Goal: Task Accomplishment & Management: Use online tool/utility

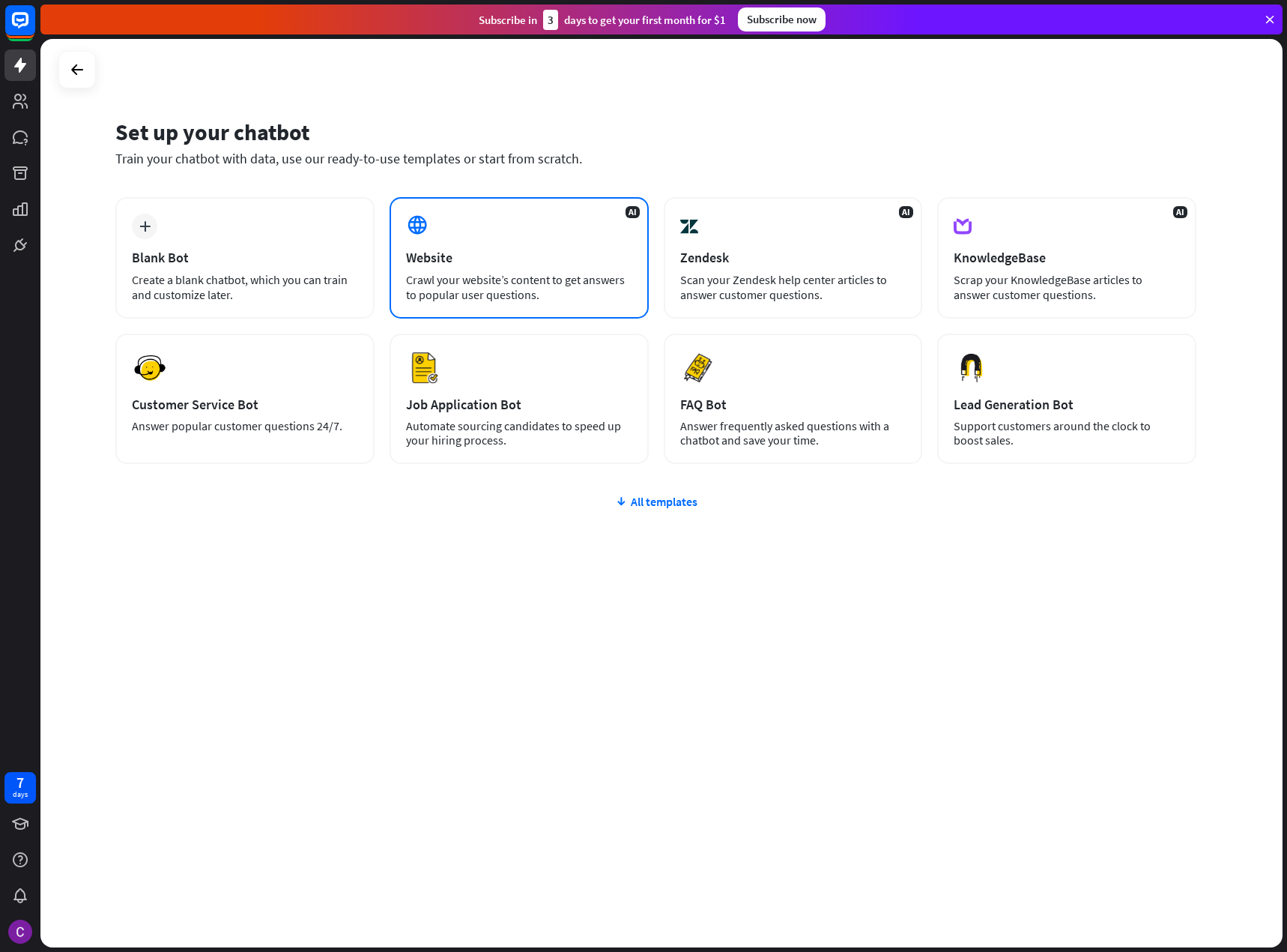
click at [509, 252] on div "Website" at bounding box center [519, 257] width 227 height 17
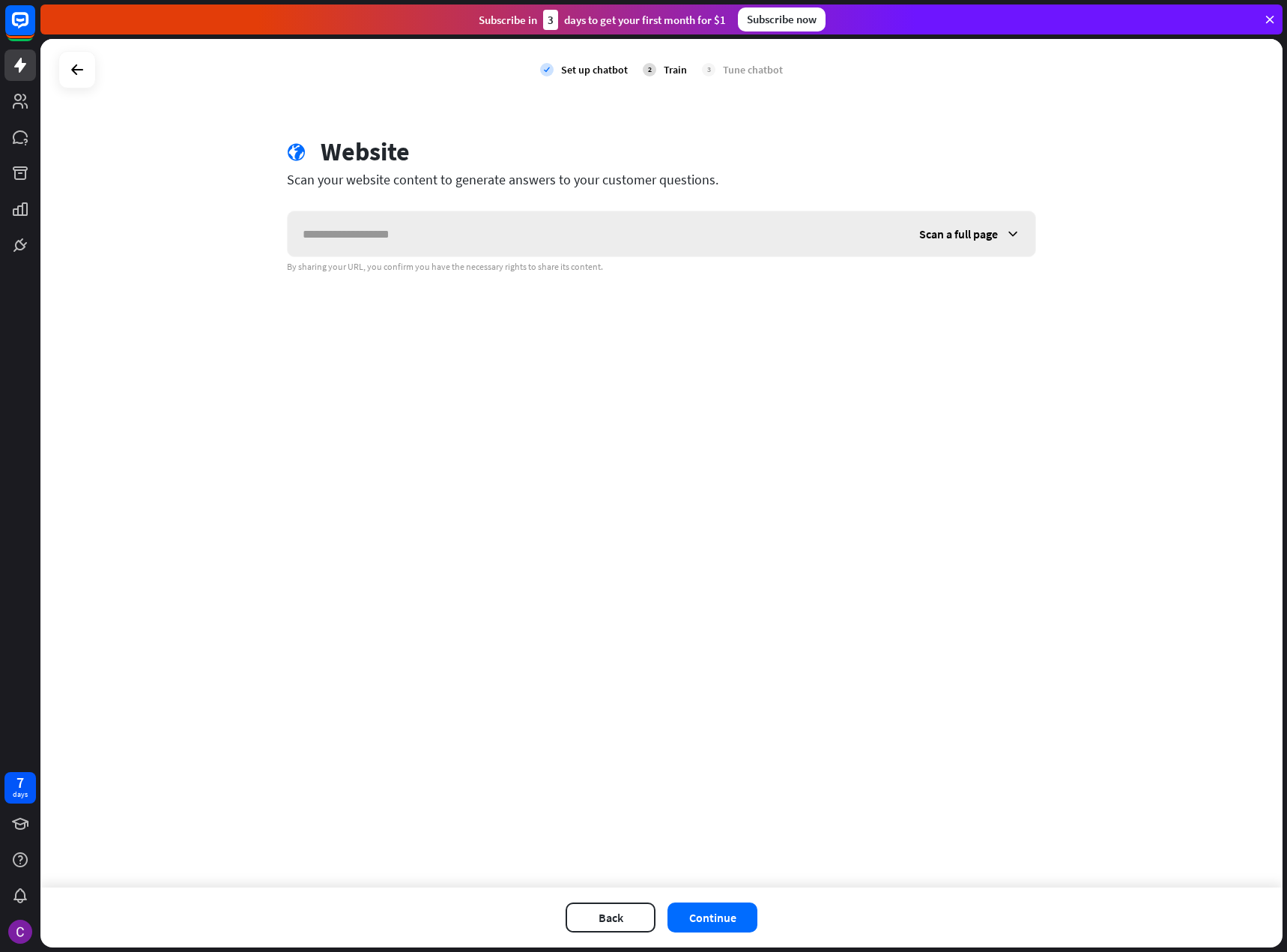
click at [508, 251] on input "text" at bounding box center [595, 234] width 617 height 45
type input "***"
click at [971, 239] on span "Scan a full page" at bounding box center [959, 234] width 79 height 15
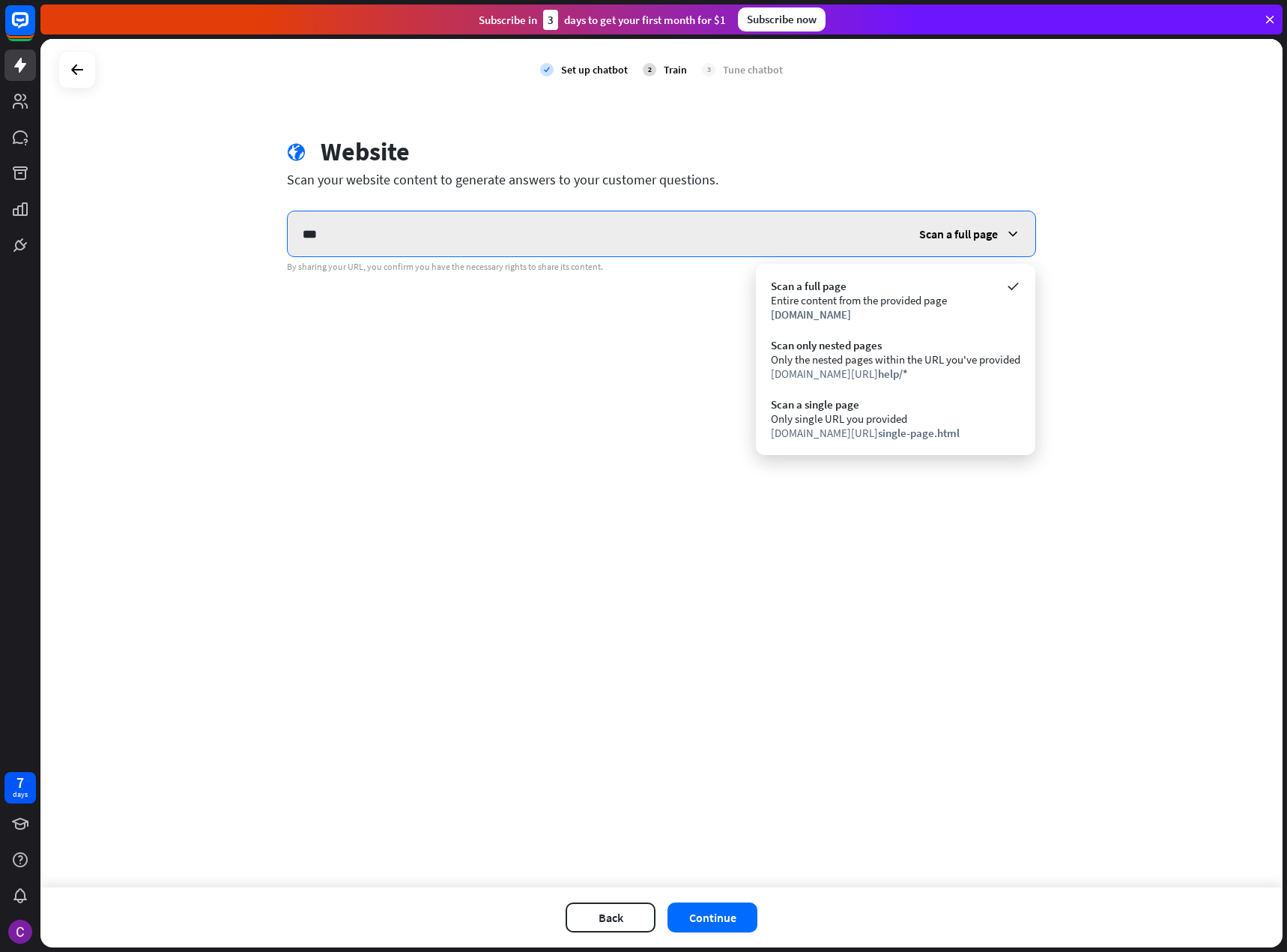
click at [699, 248] on input "***" at bounding box center [595, 234] width 617 height 45
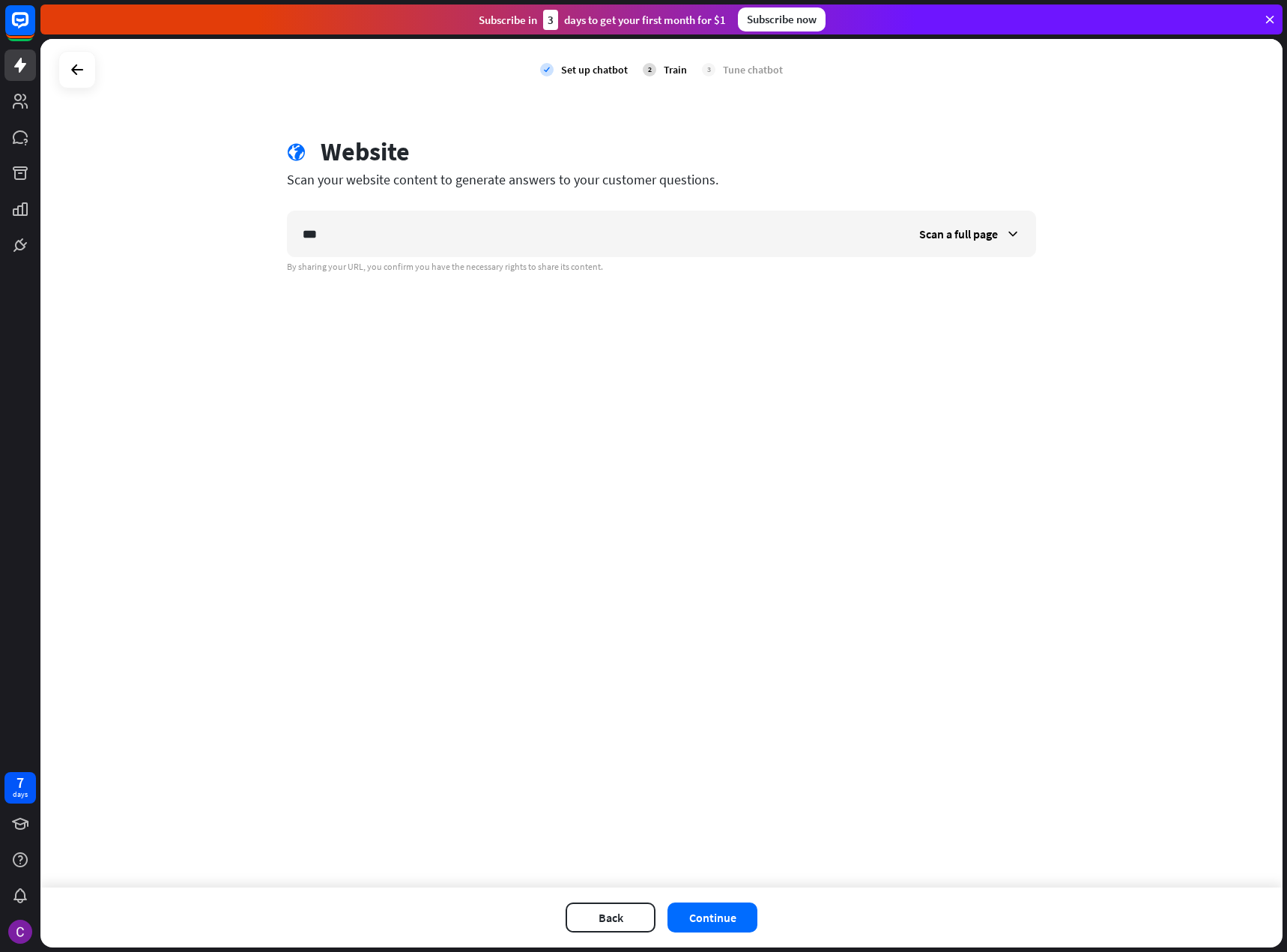
click at [864, 318] on div "check Set up chatbot 2 Train 3 Tune chatbot globe Website Scan your website con…" at bounding box center [661, 464] width 1243 height 849
click at [682, 919] on button "Continue" at bounding box center [712, 917] width 90 height 30
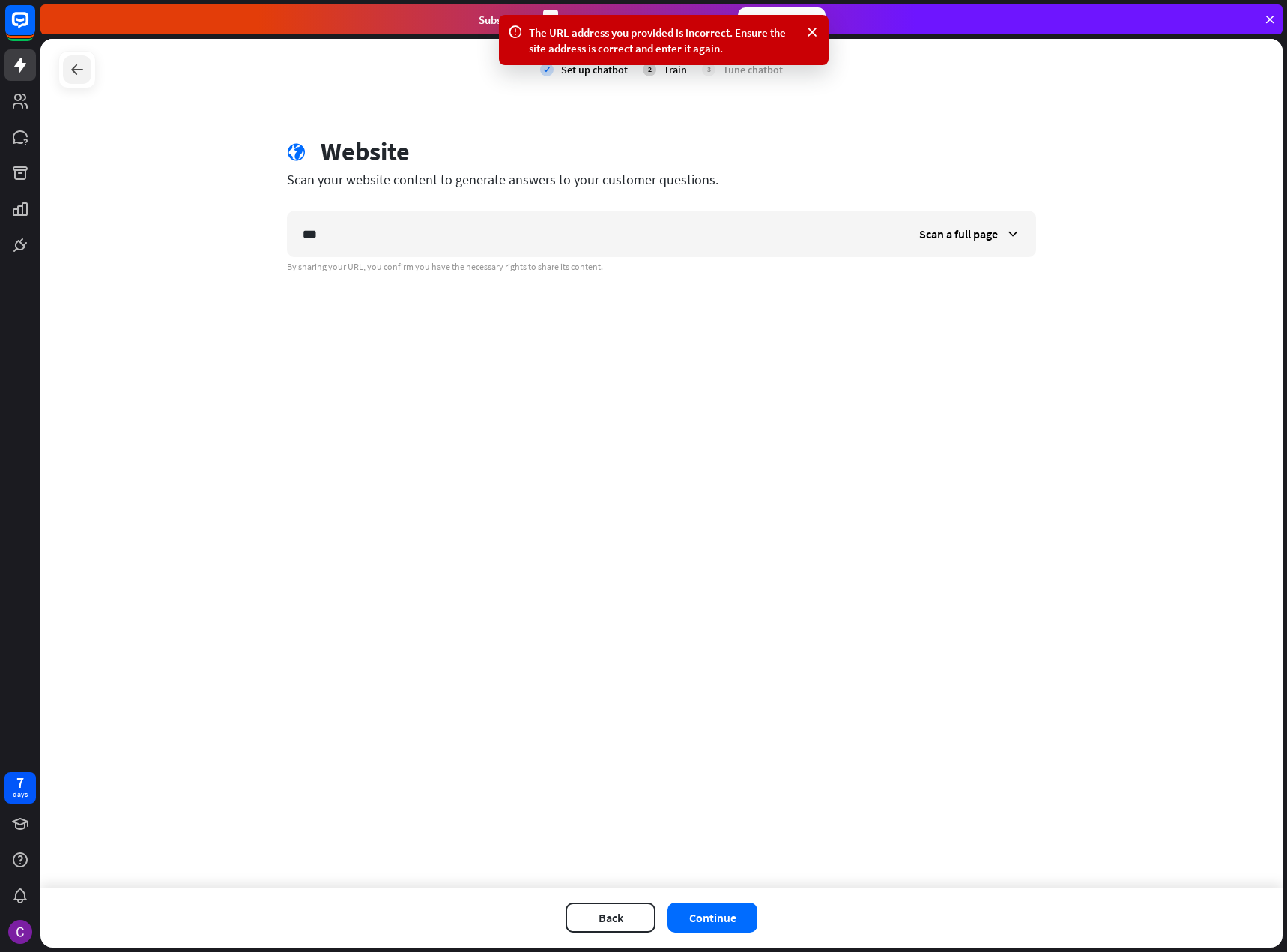
click at [68, 63] on div at bounding box center [77, 69] width 28 height 28
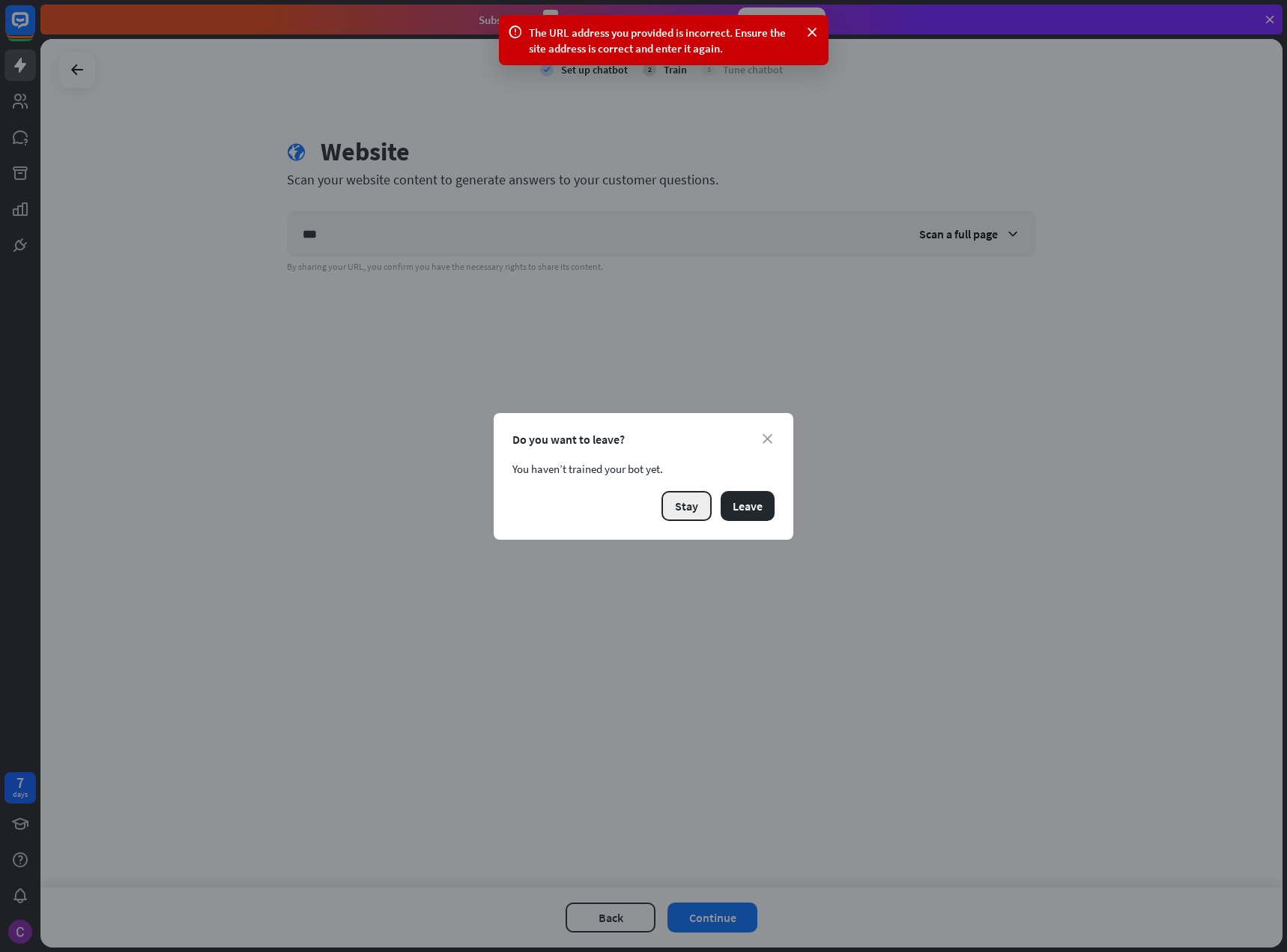
click at [690, 511] on button "Stay" at bounding box center [687, 506] width 50 height 30
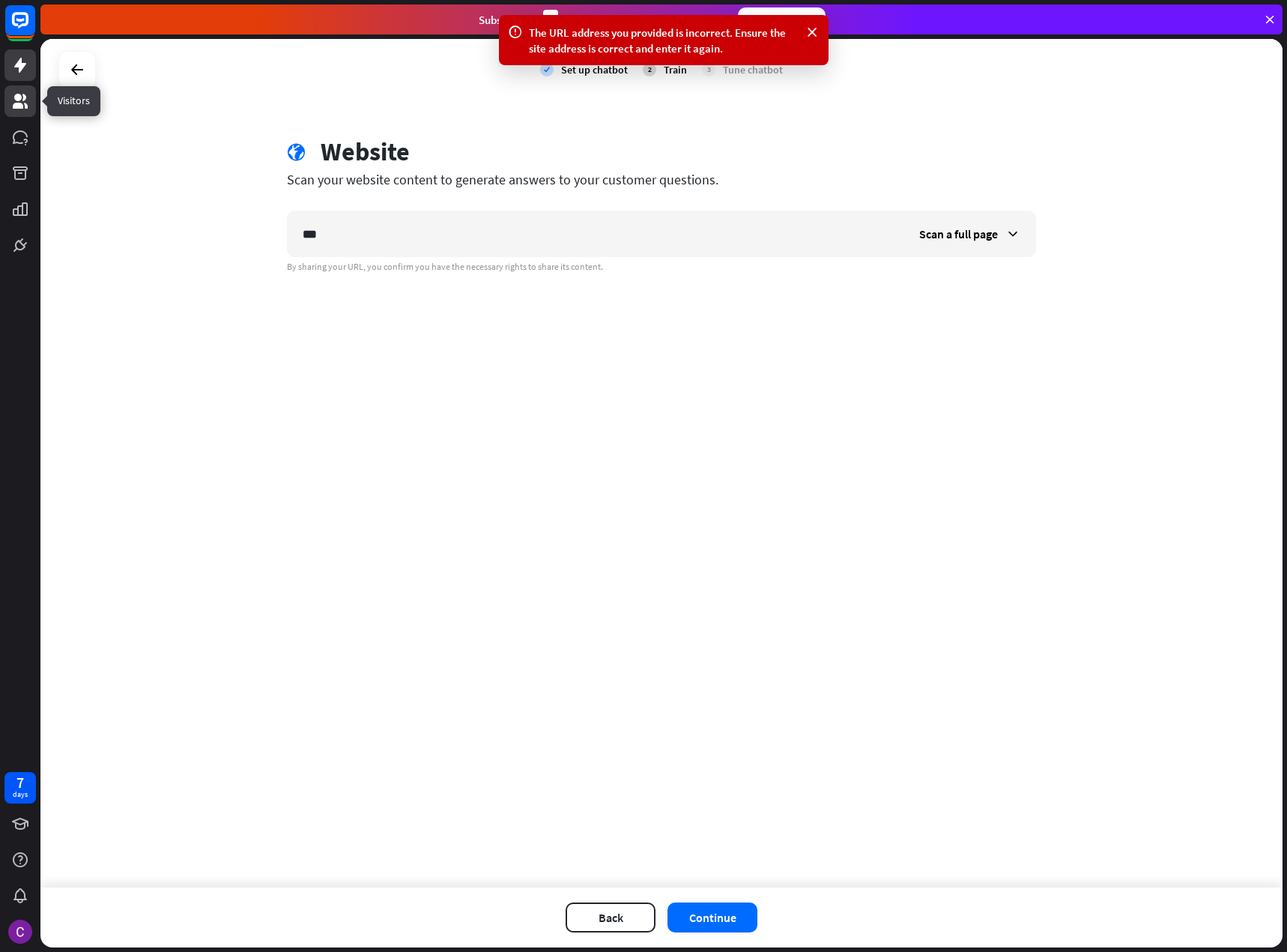
click at [29, 109] on link at bounding box center [20, 101] width 32 height 32
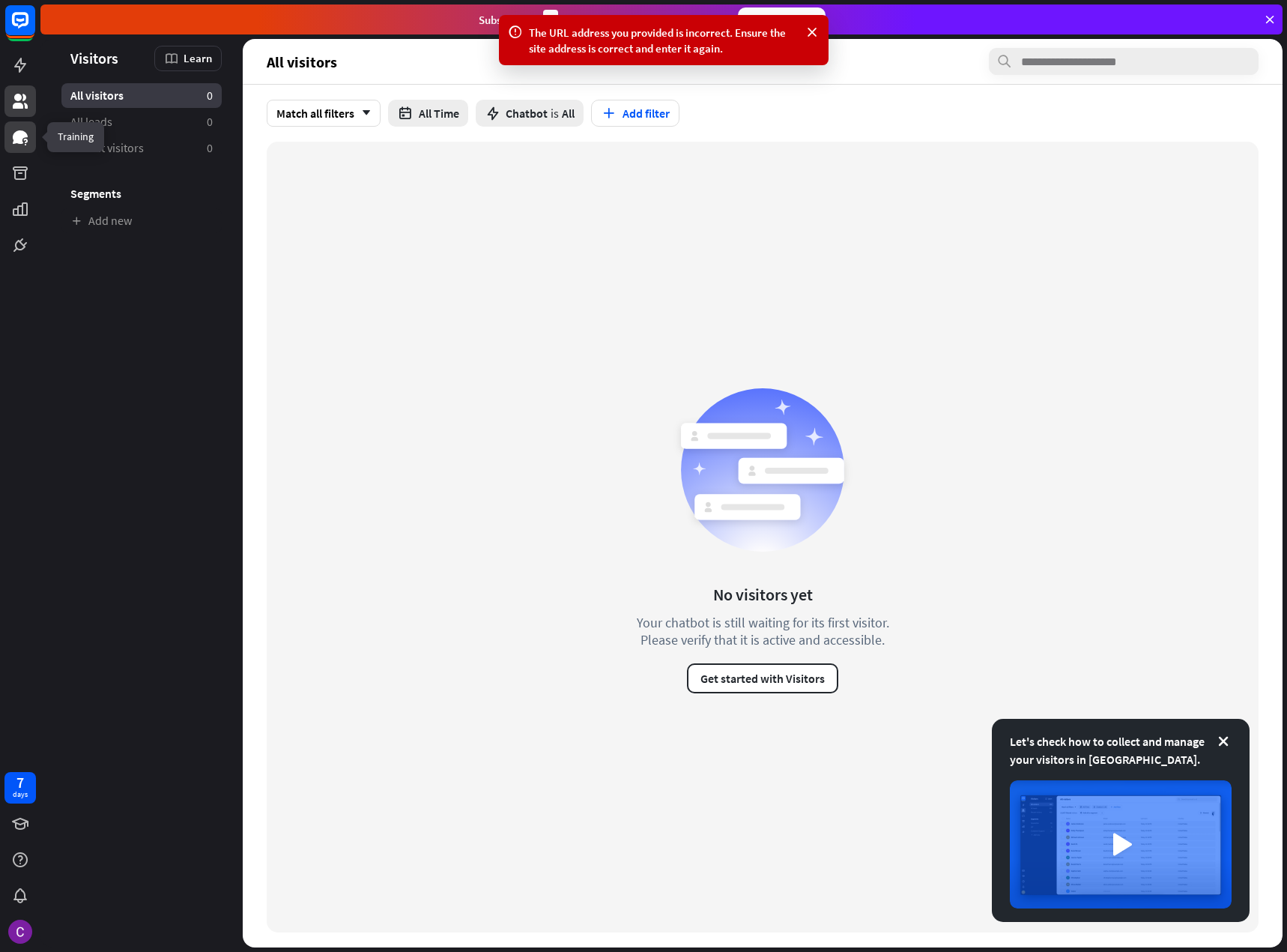
click at [20, 142] on icon at bounding box center [21, 137] width 15 height 14
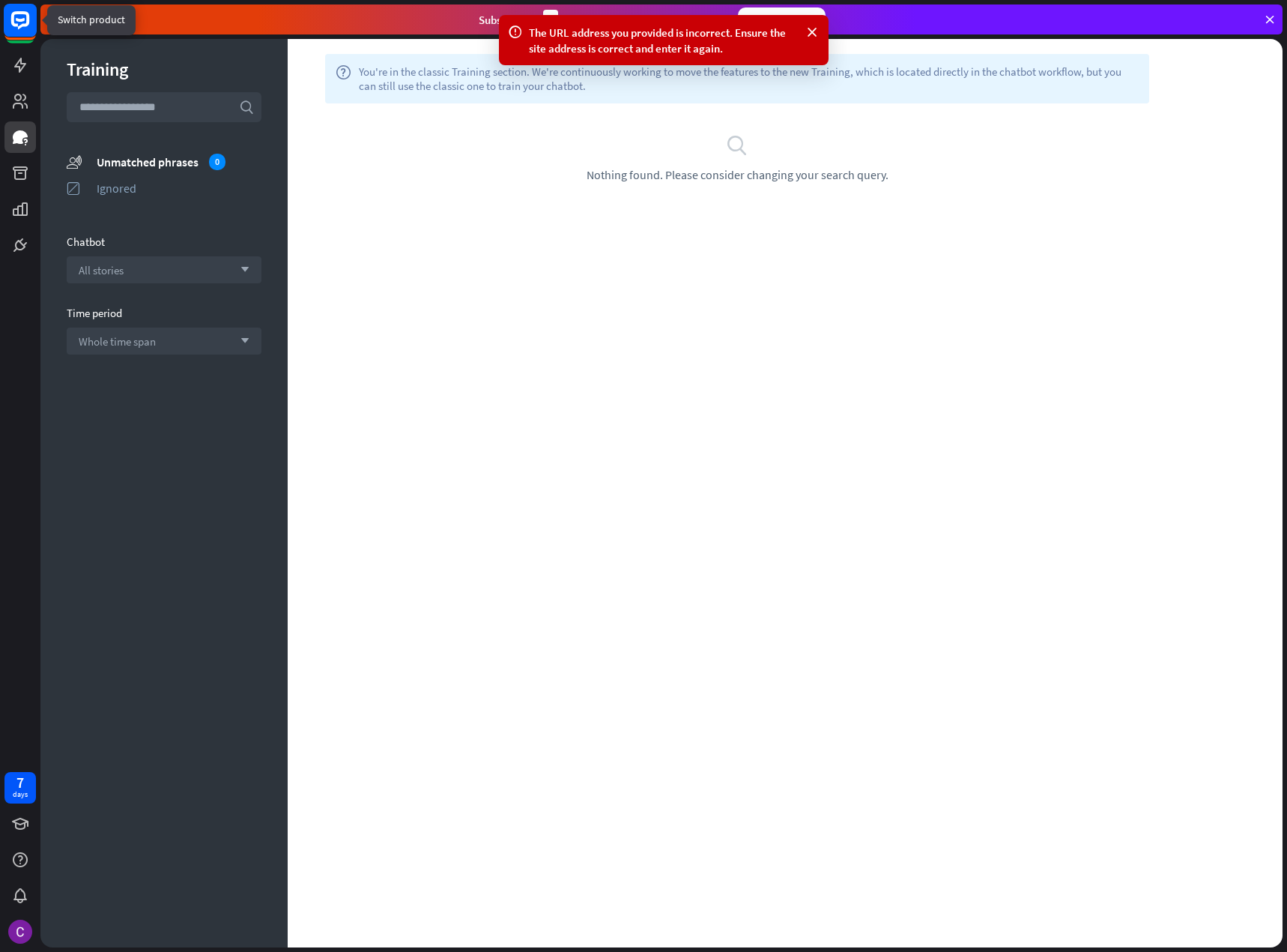
click at [12, 27] on rect at bounding box center [20, 20] width 33 height 33
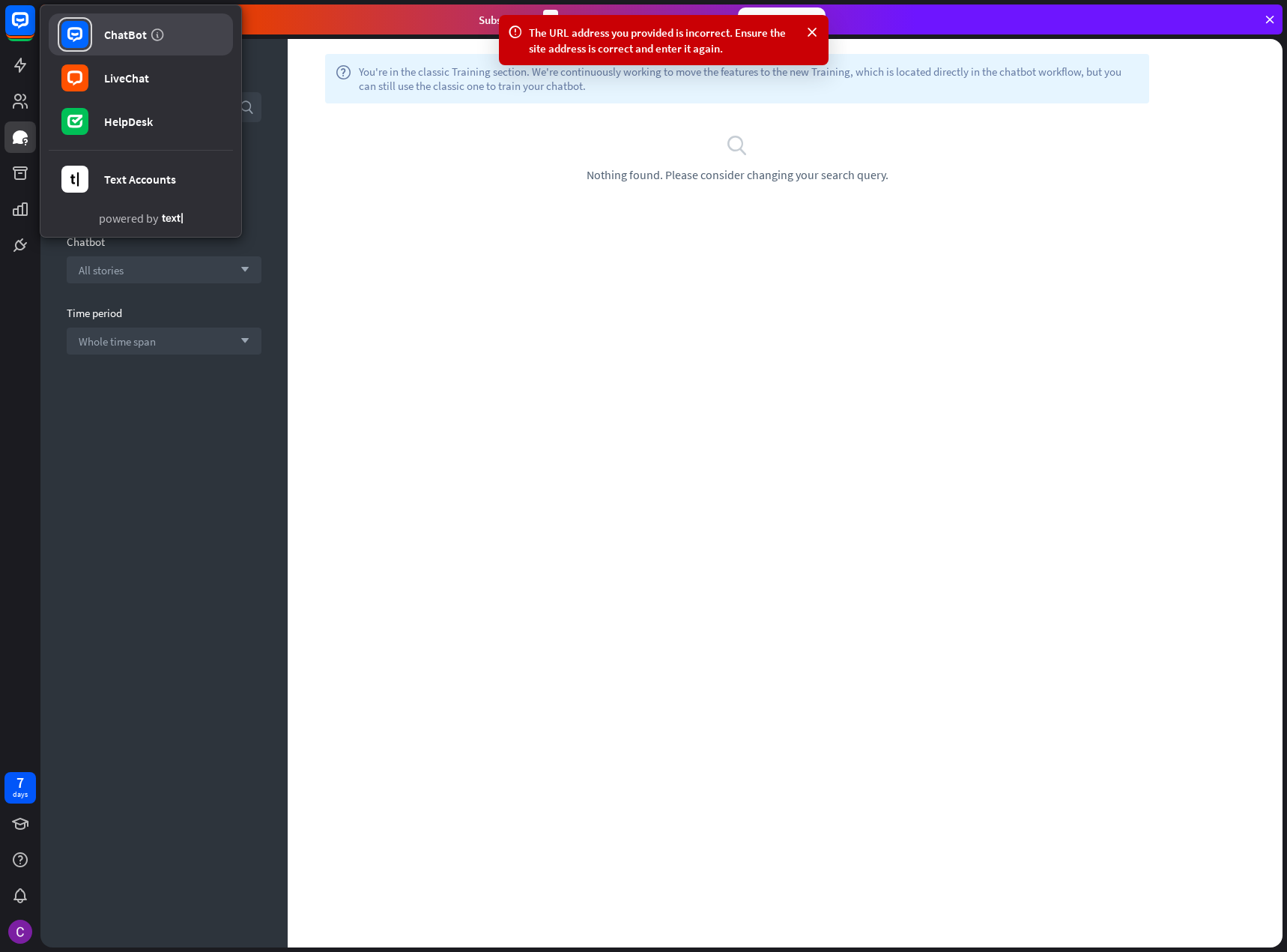
click at [77, 29] on icon at bounding box center [75, 35] width 15 height 15
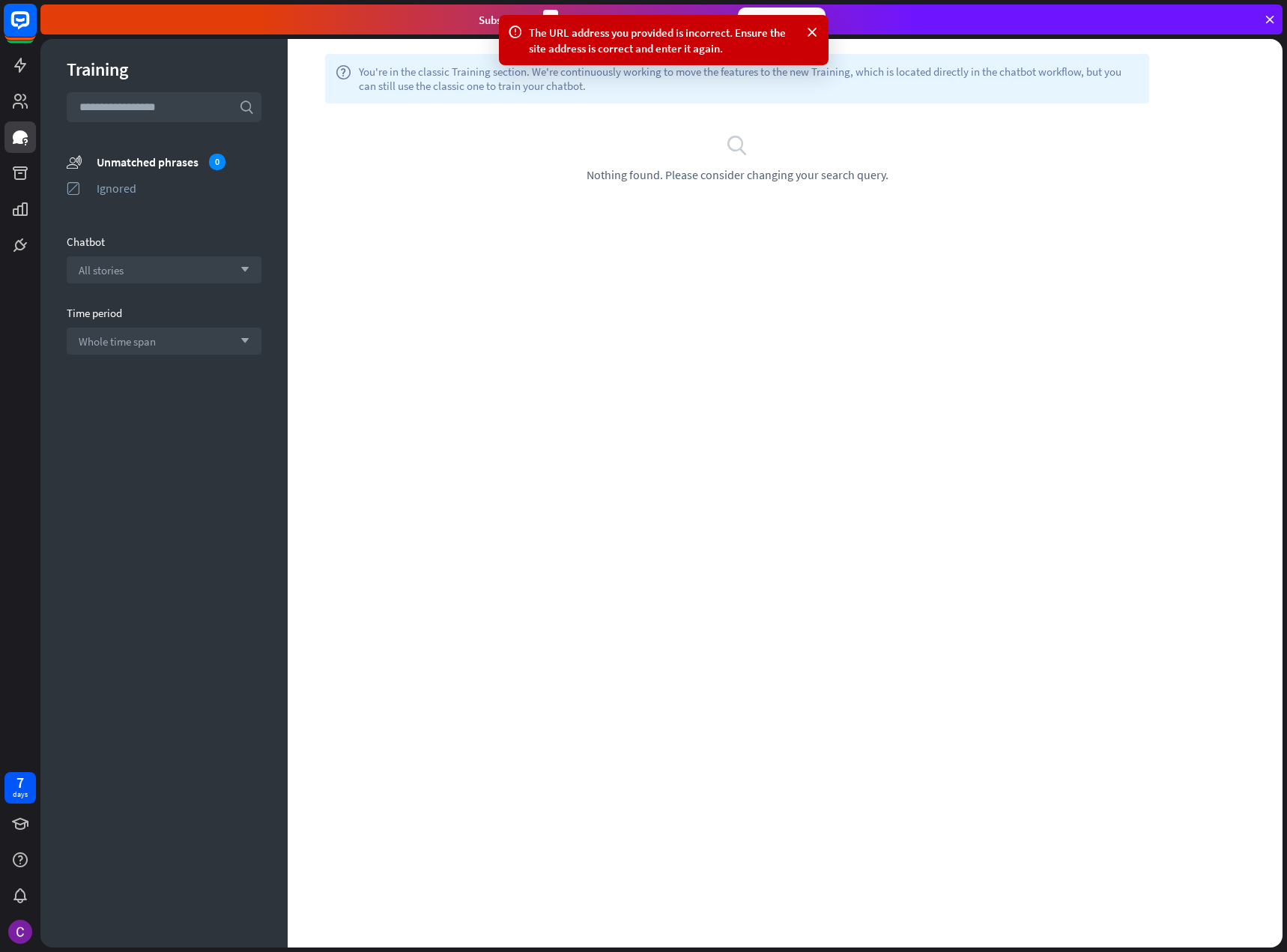
click at [14, 5] on rect at bounding box center [20, 20] width 33 height 33
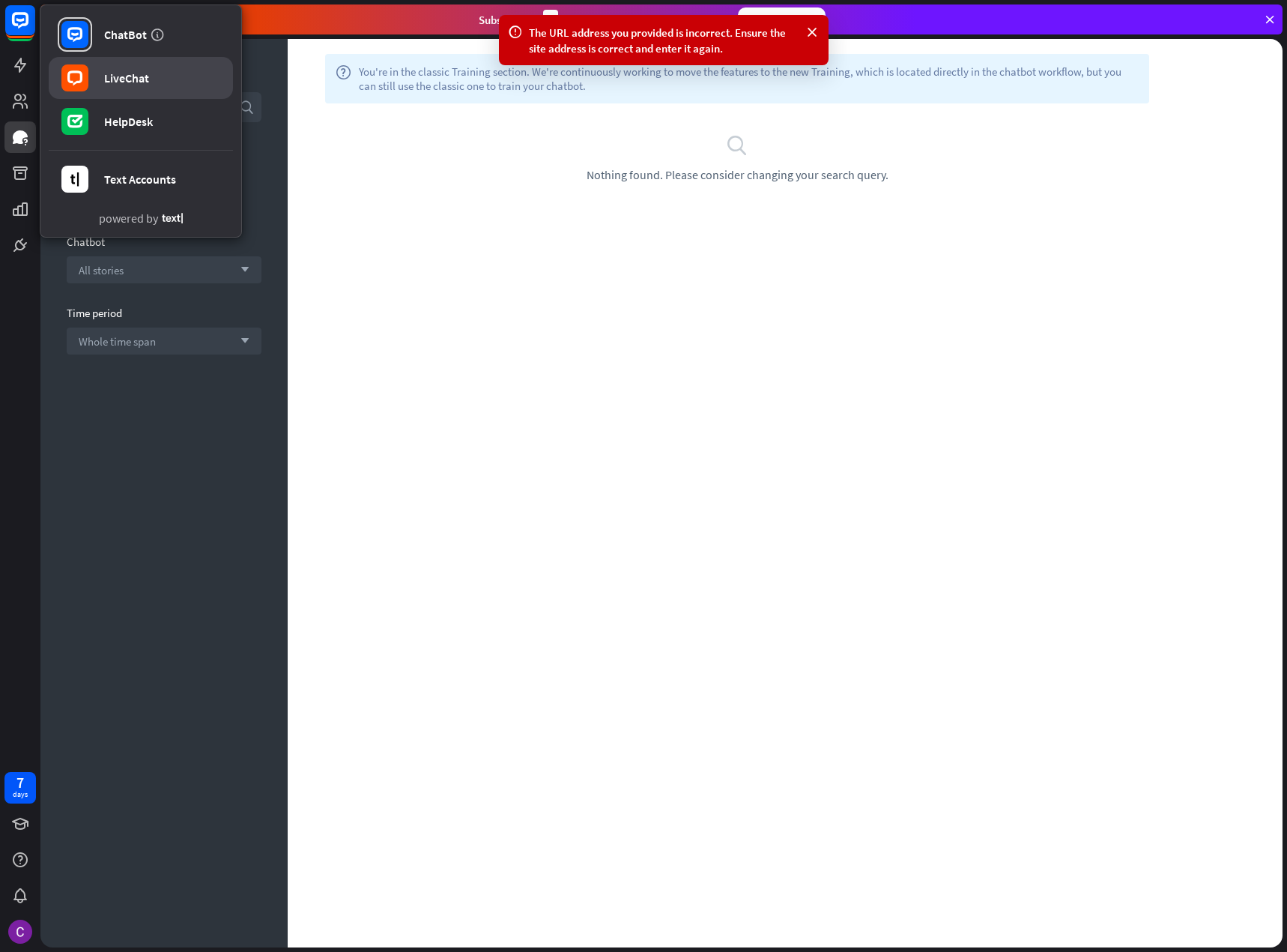
click at [130, 73] on div "LiveChat" at bounding box center [127, 78] width 45 height 15
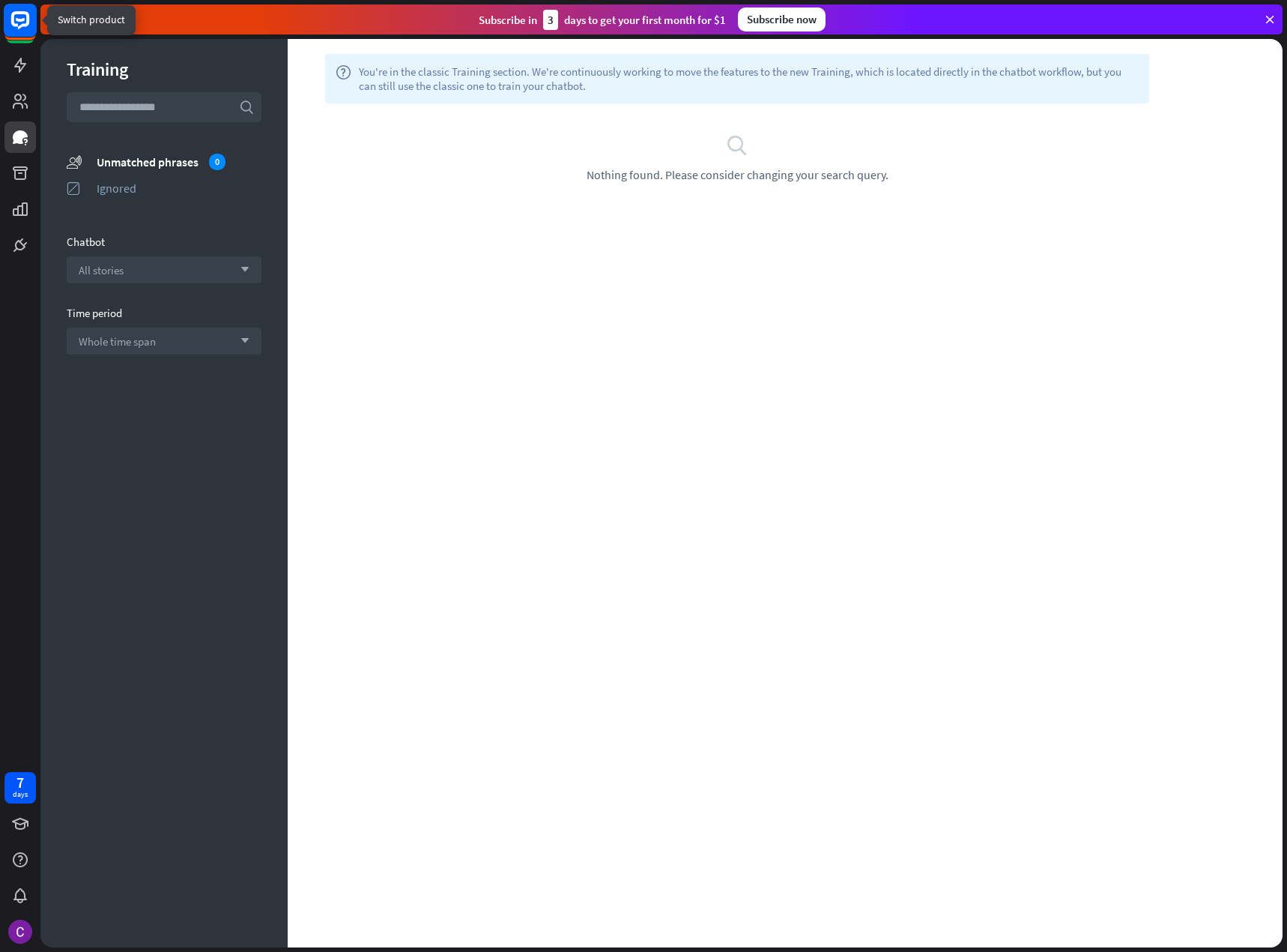
click at [26, 19] on rect at bounding box center [20, 20] width 33 height 33
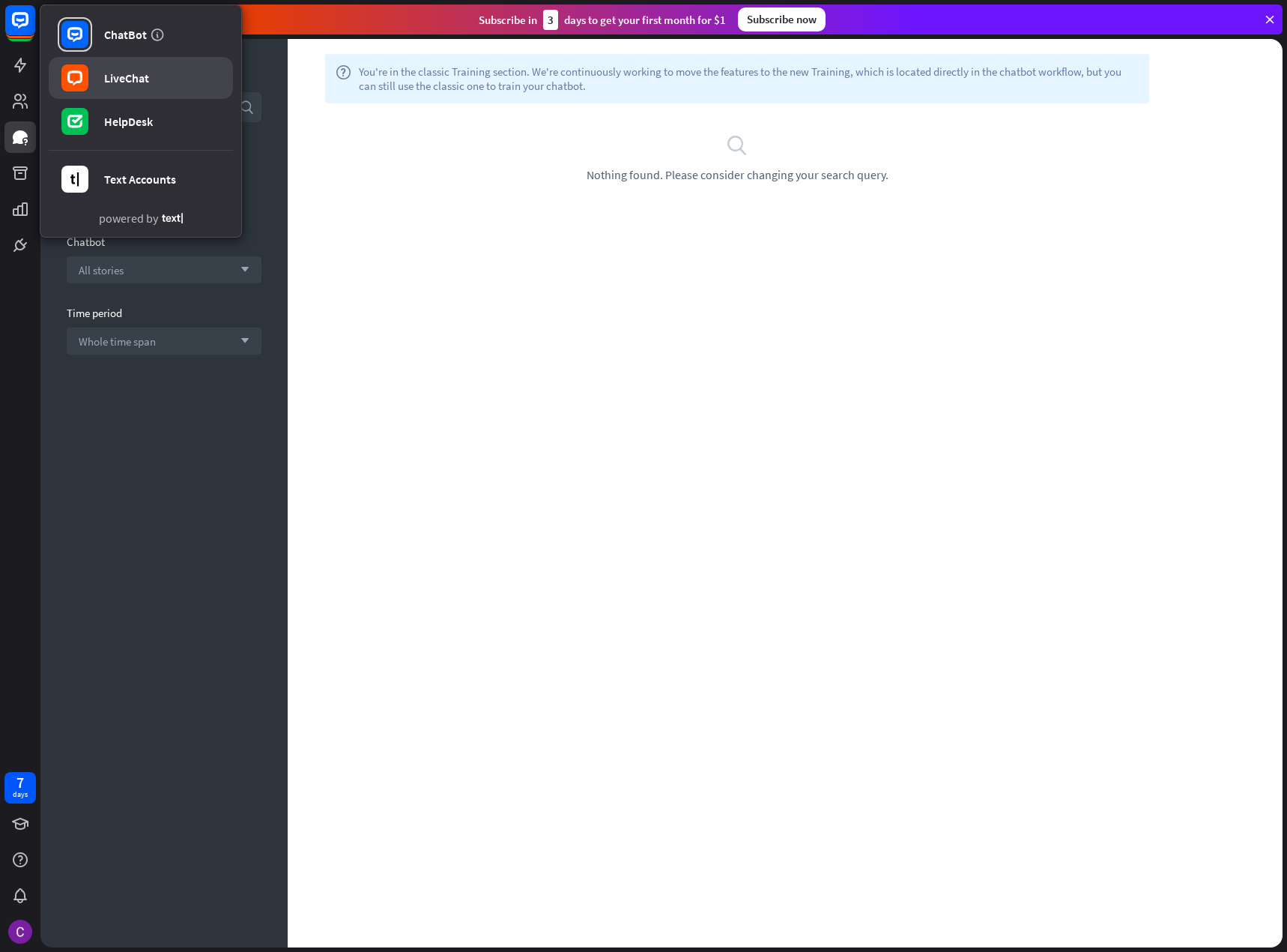
click at [141, 88] on link "LiveChat" at bounding box center [141, 78] width 185 height 42
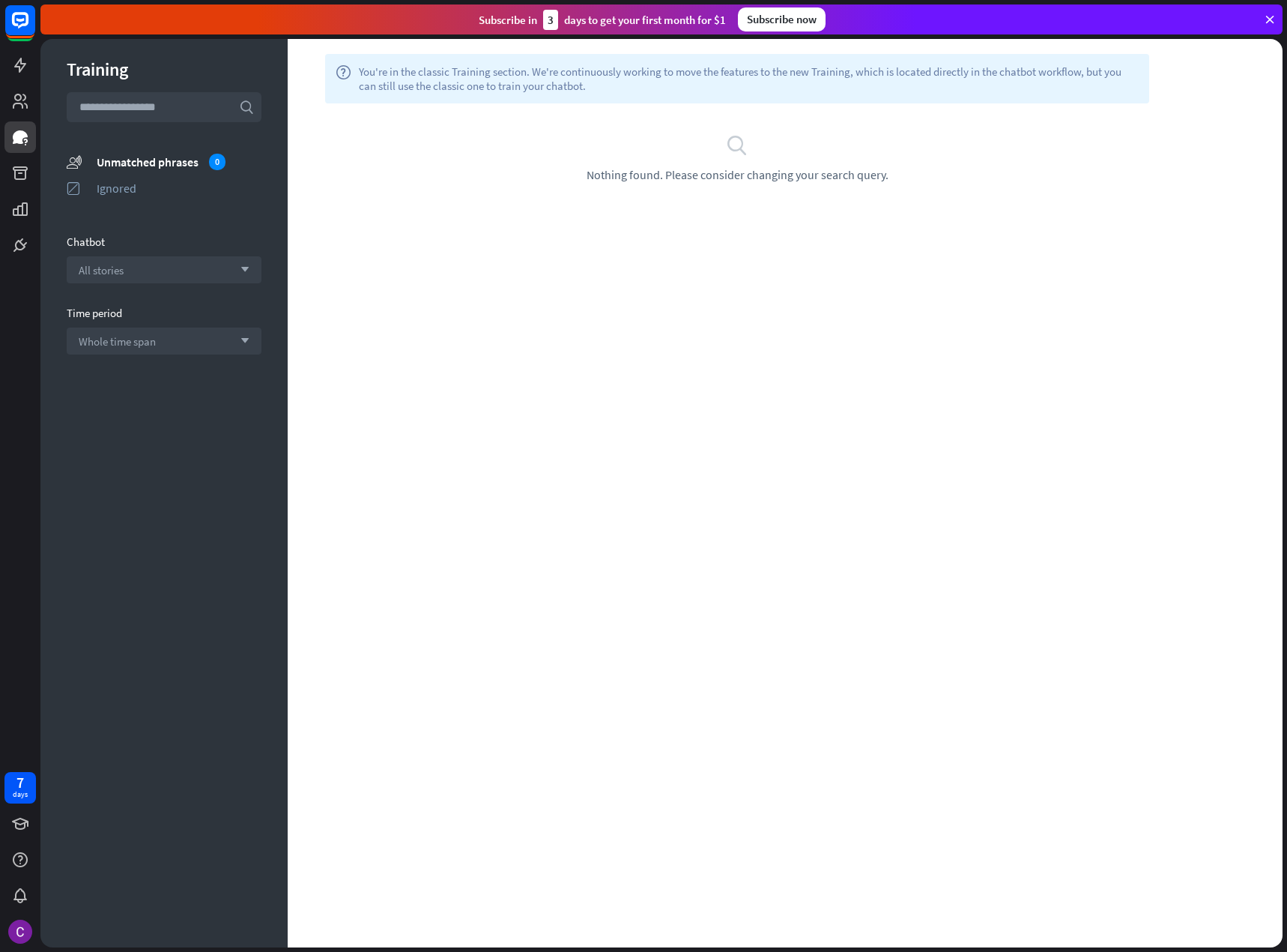
click at [1272, 21] on icon at bounding box center [1270, 20] width 14 height 14
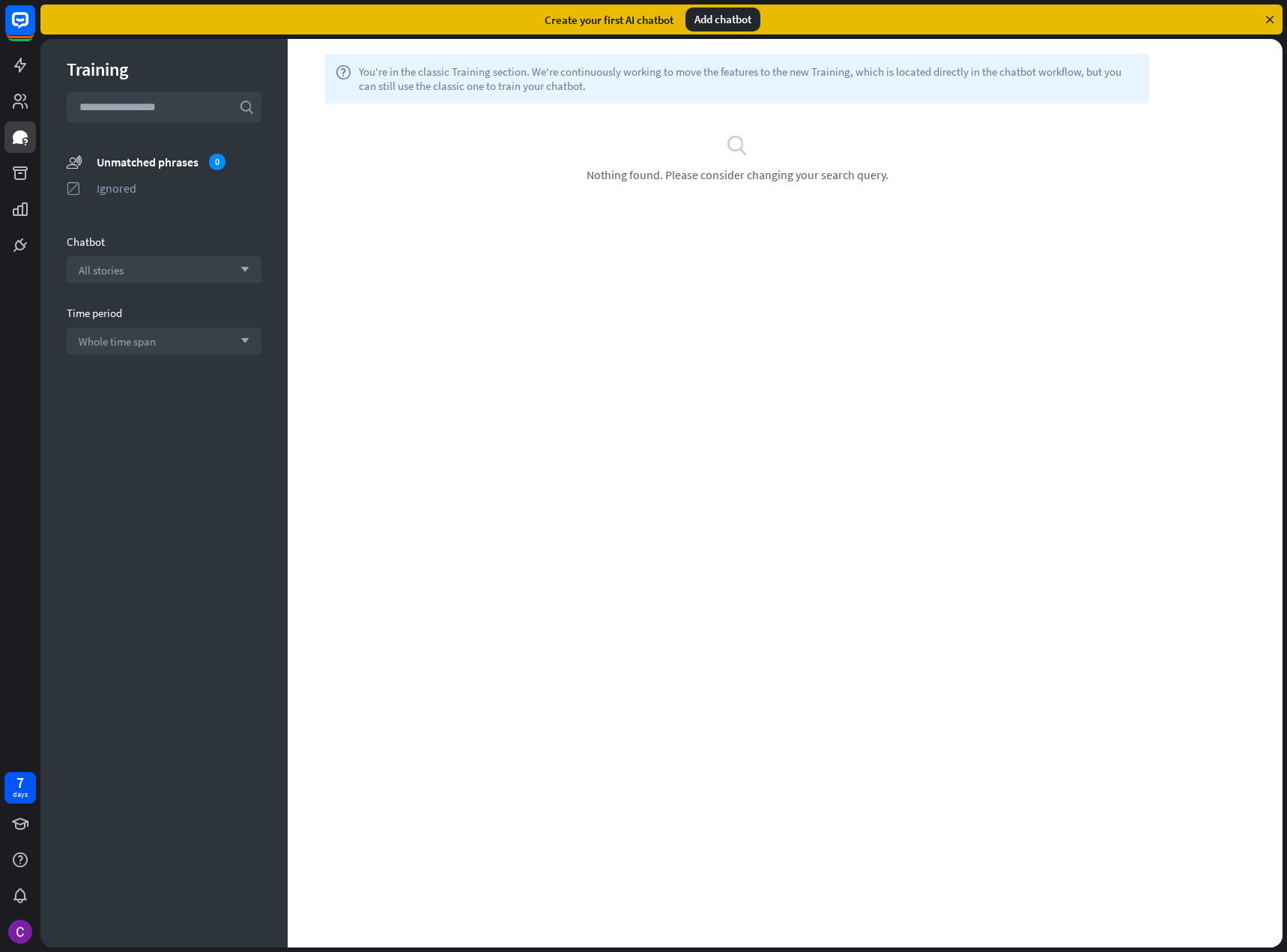
click at [739, 9] on div "Add chatbot" at bounding box center [723, 20] width 75 height 24
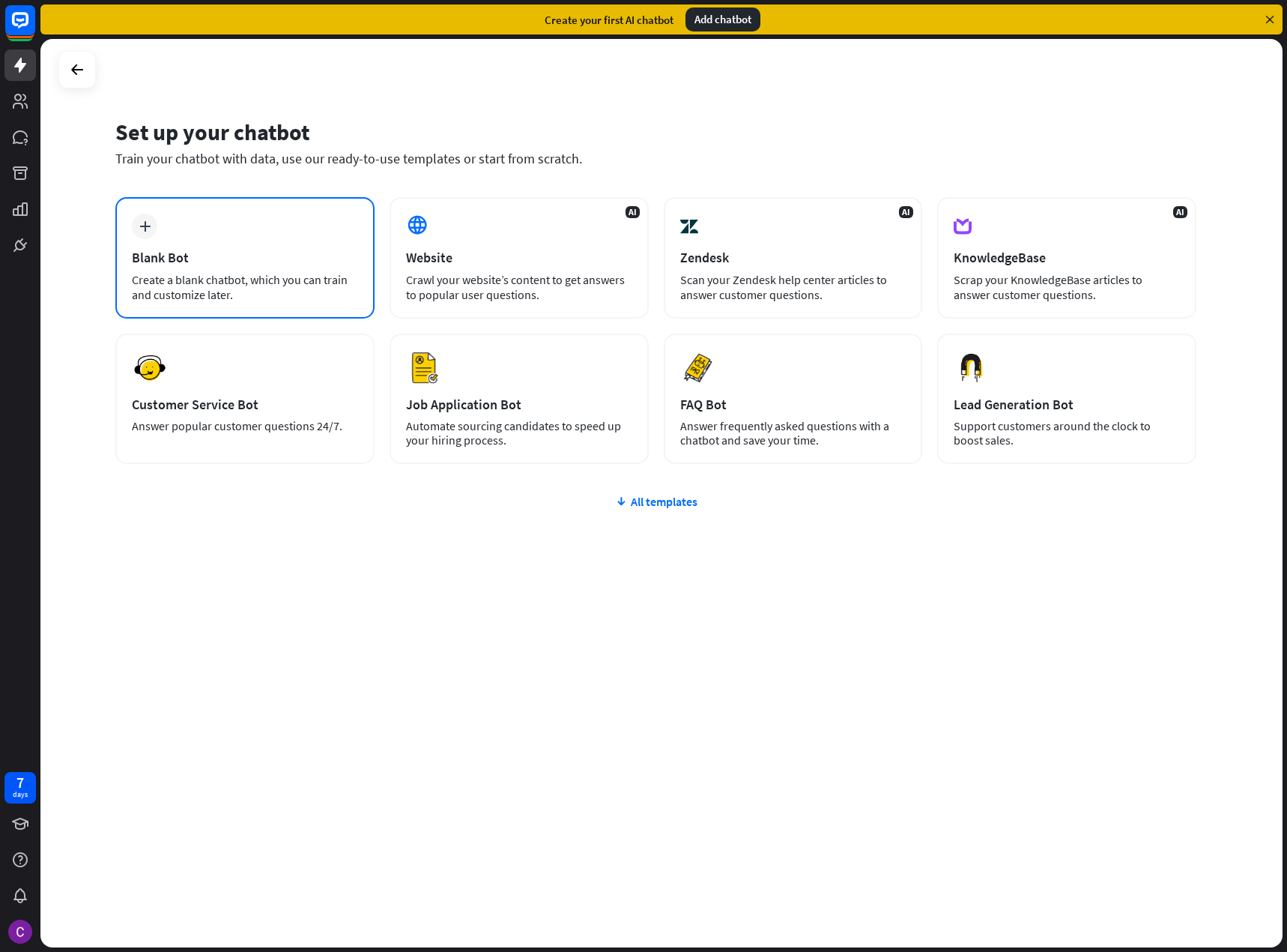
click at [230, 264] on div "Blank Bot" at bounding box center [245, 257] width 227 height 17
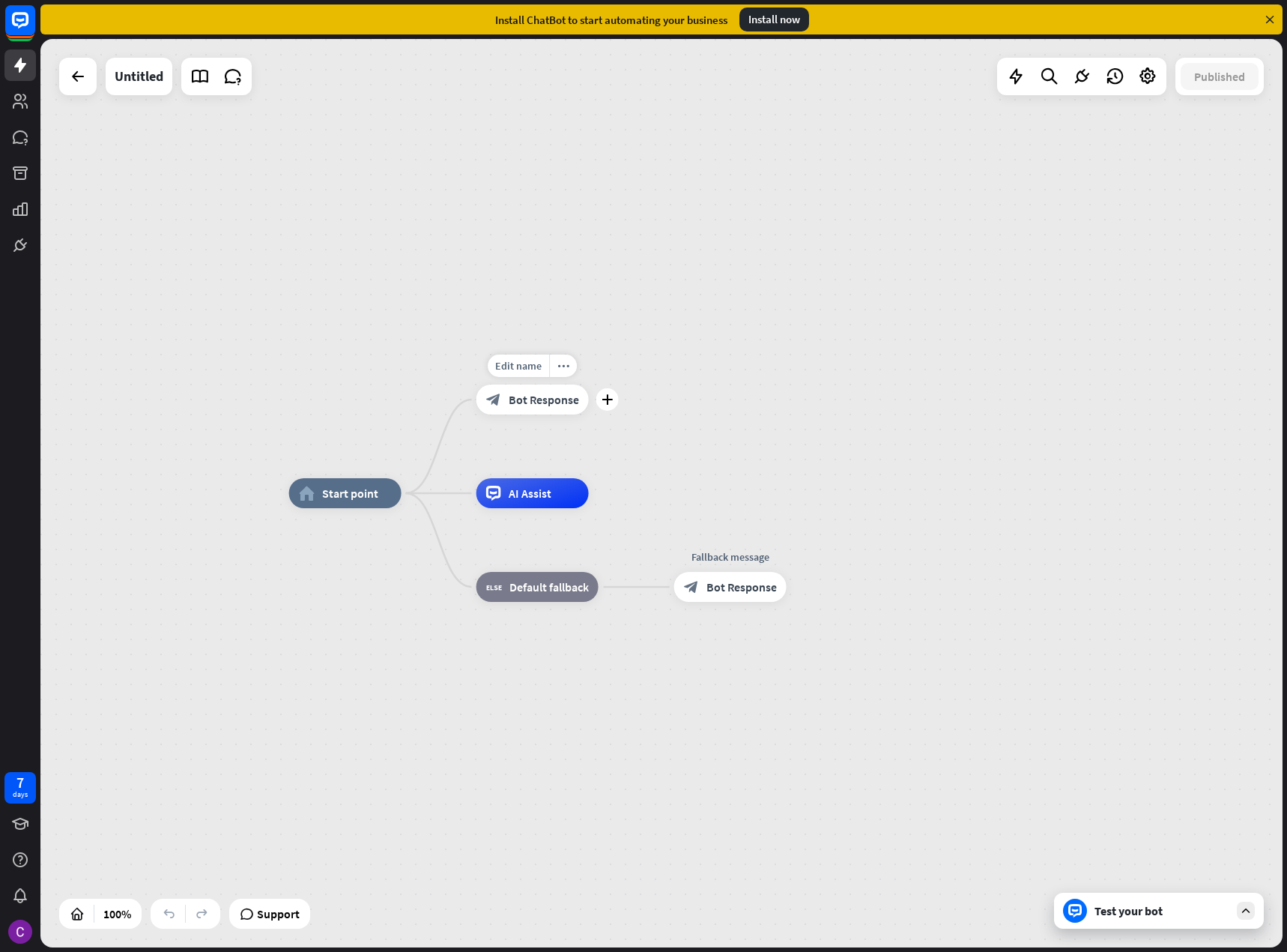
click at [540, 399] on span "Bot Response" at bounding box center [544, 399] width 70 height 15
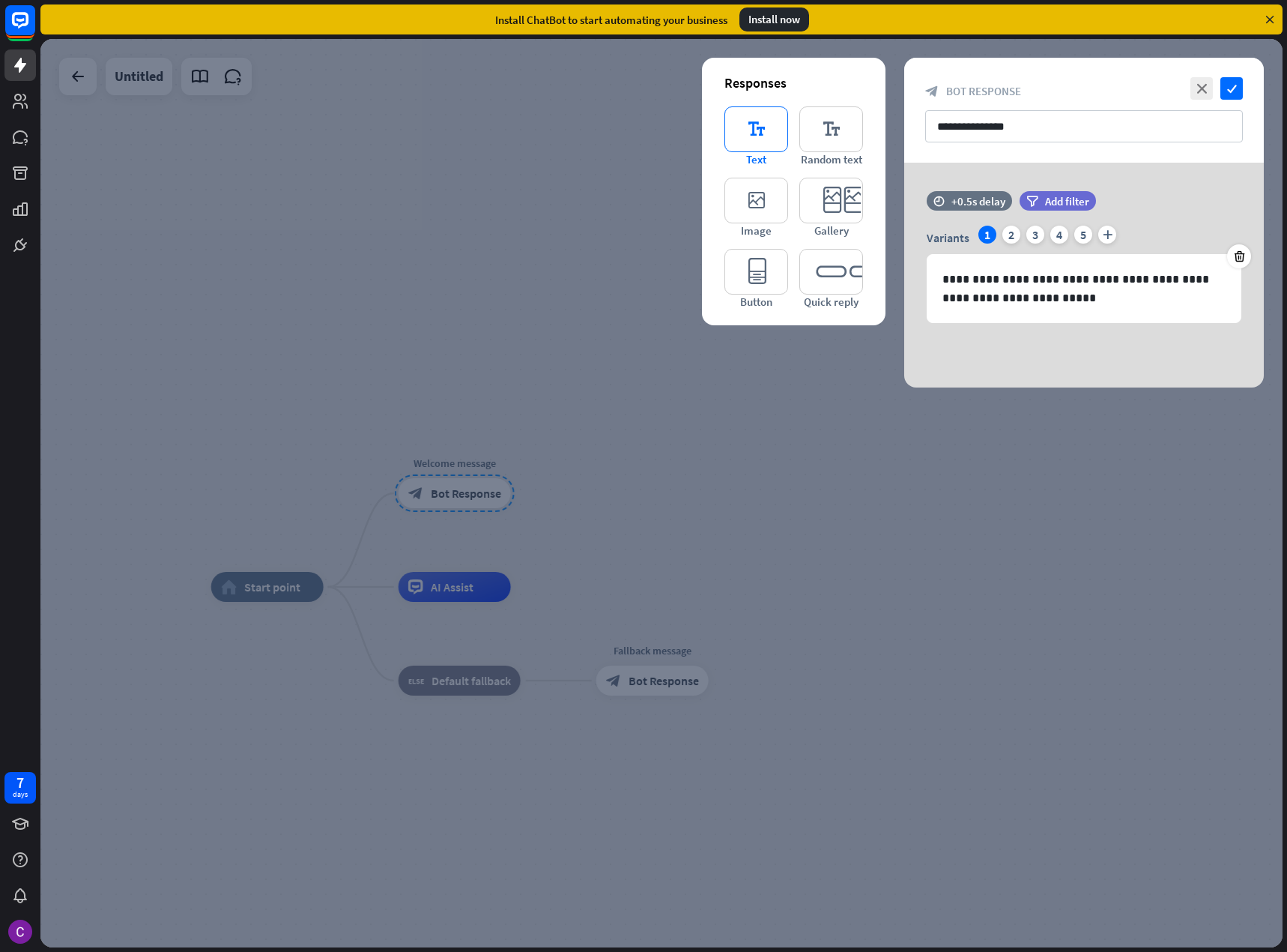
click at [773, 136] on icon "editor_text" at bounding box center [756, 128] width 63 height 45
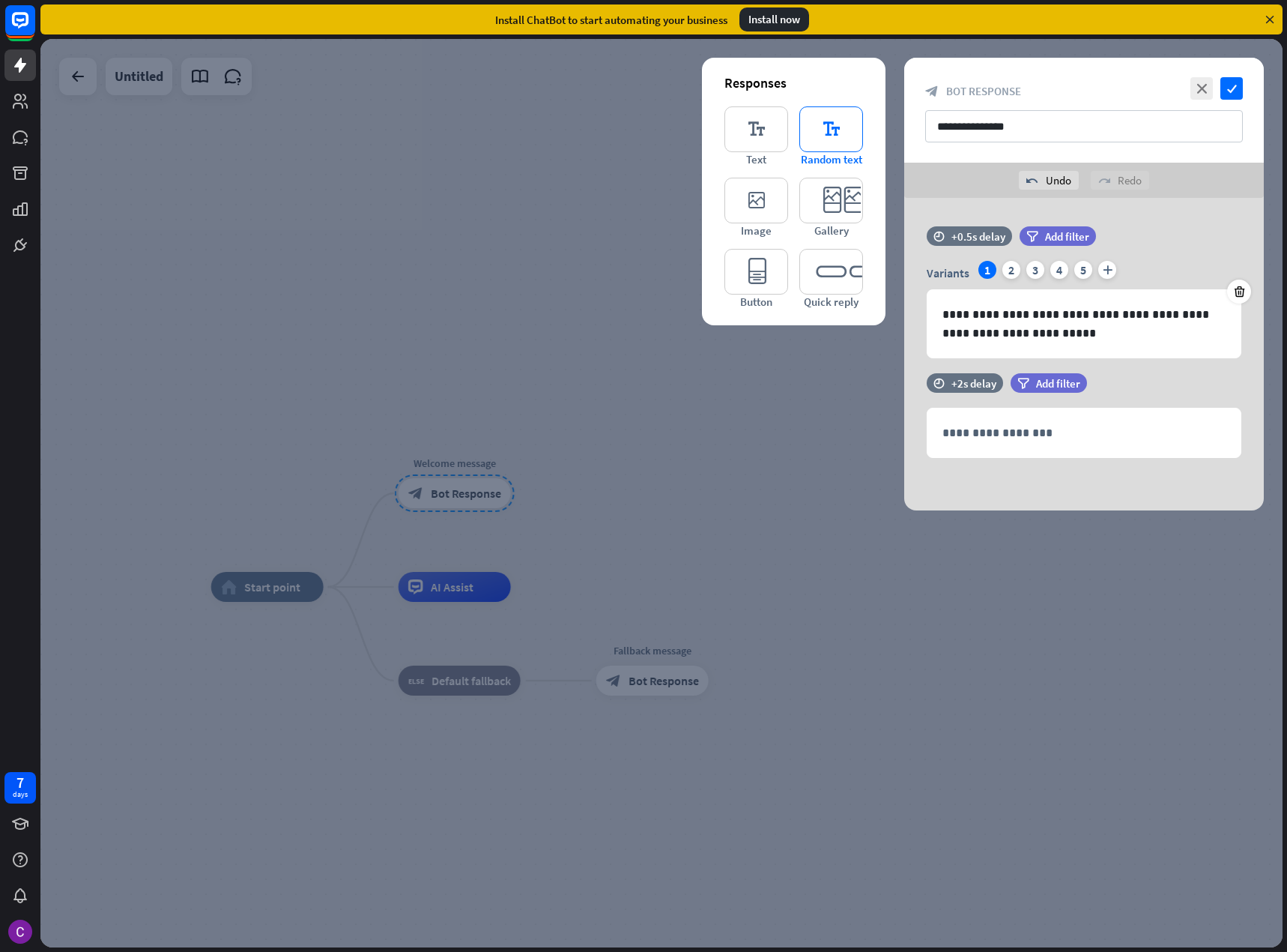
click at [810, 131] on icon "editor_text" at bounding box center [831, 128] width 63 height 45
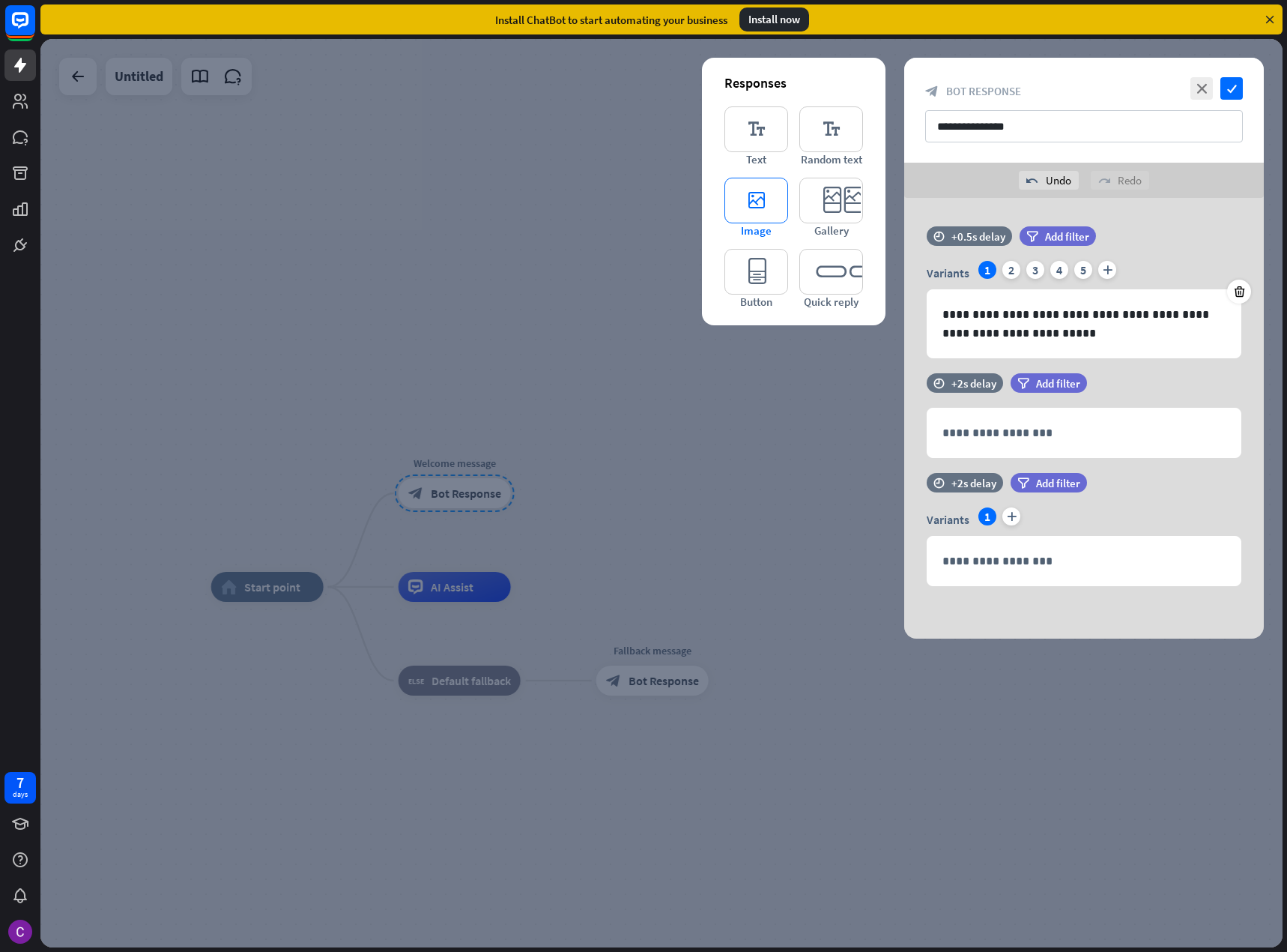
click at [760, 235] on span "Image" at bounding box center [757, 230] width 31 height 15
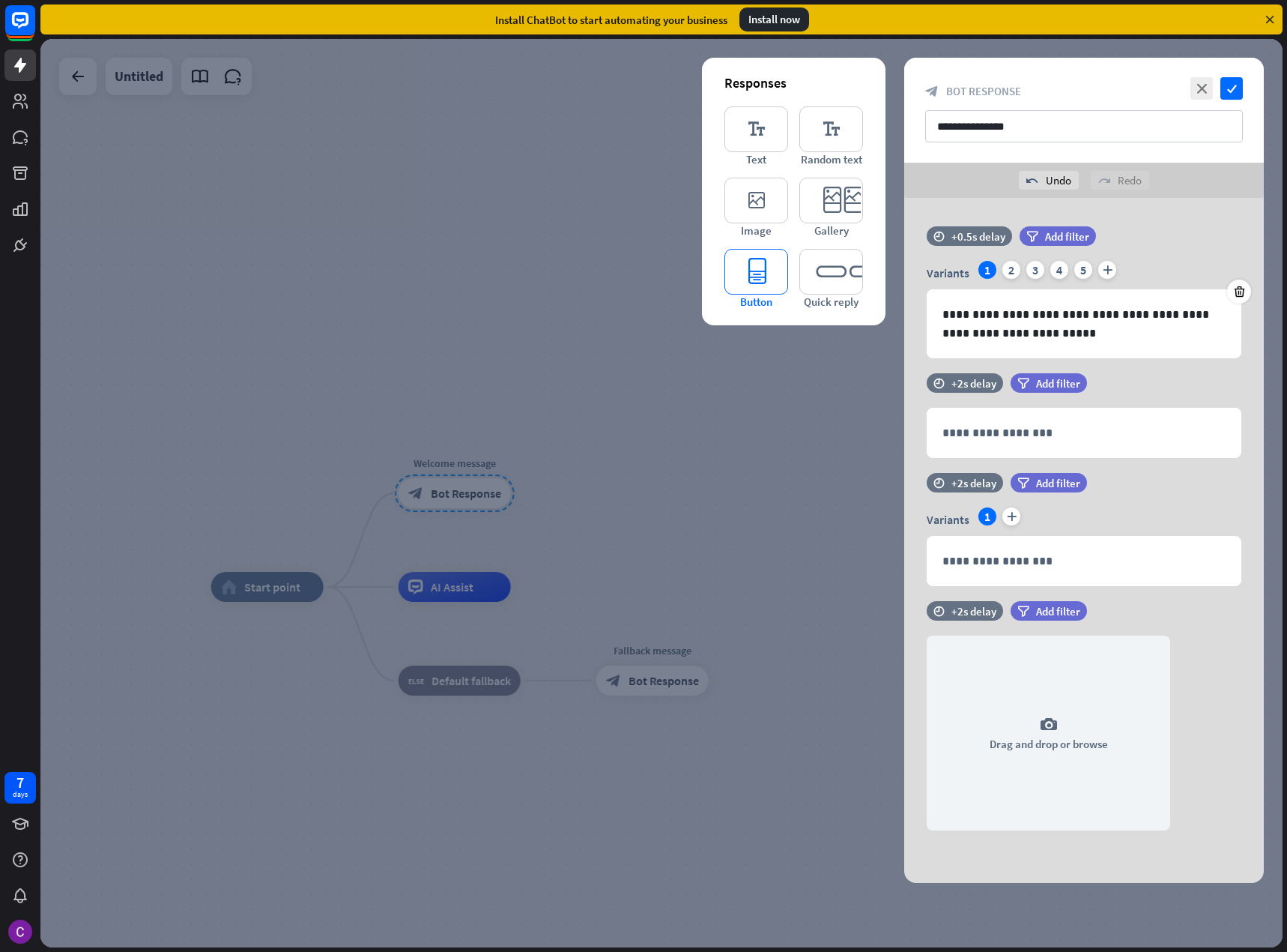
click at [756, 281] on icon "editor_button" at bounding box center [756, 271] width 63 height 45
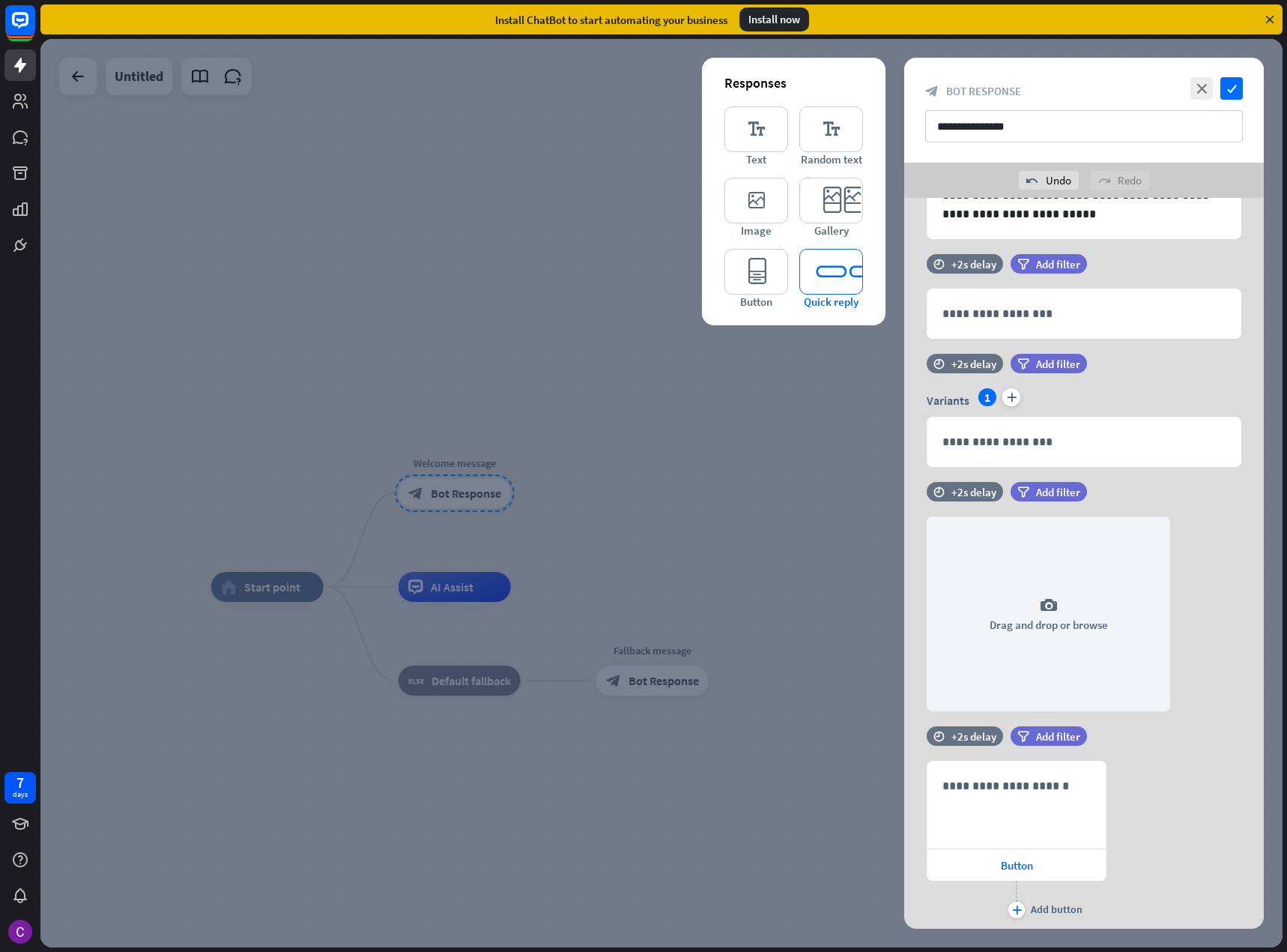
click at [824, 282] on icon "editor_quick_replies" at bounding box center [831, 271] width 63 height 45
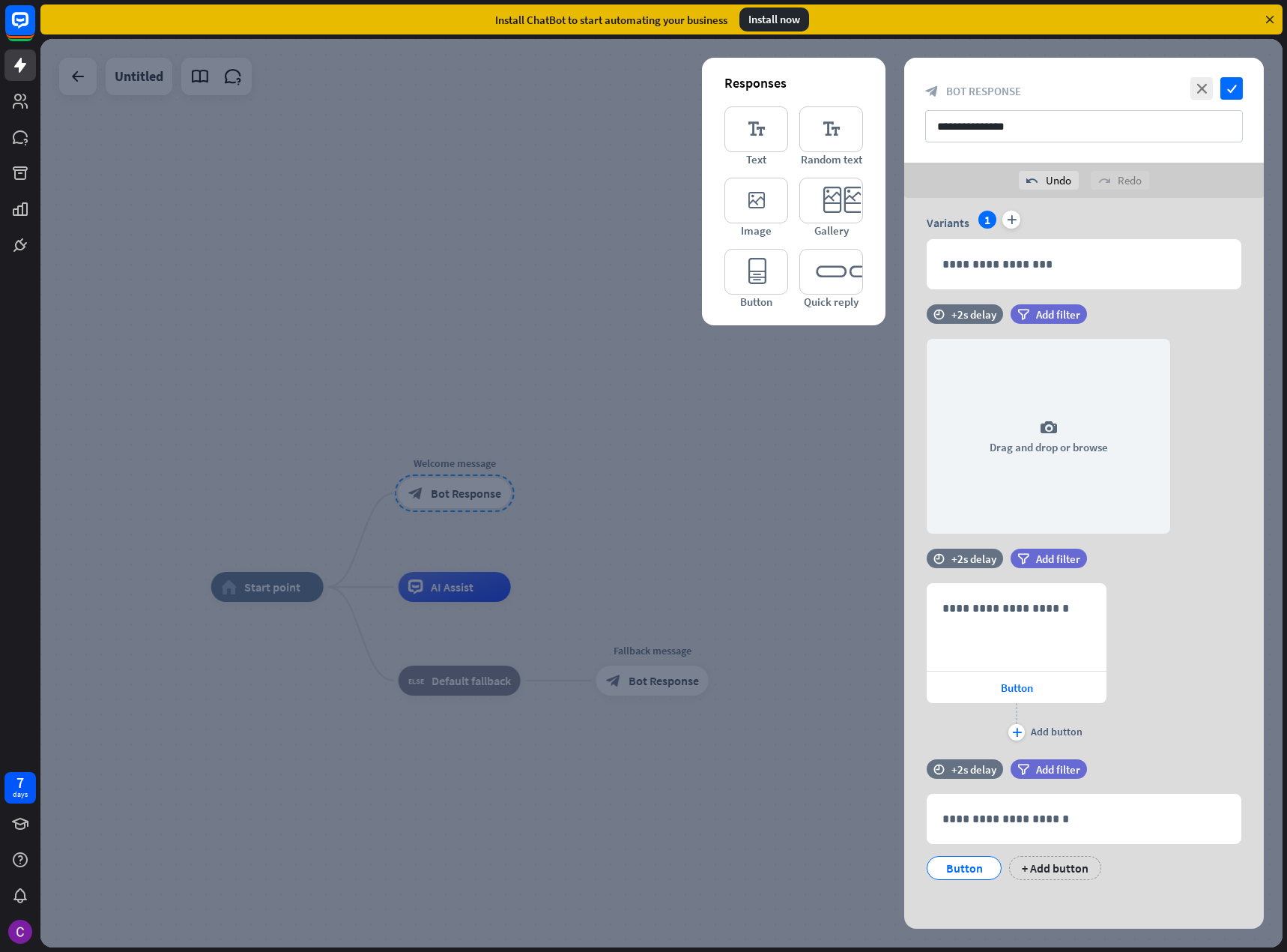
scroll to position [300, 0]
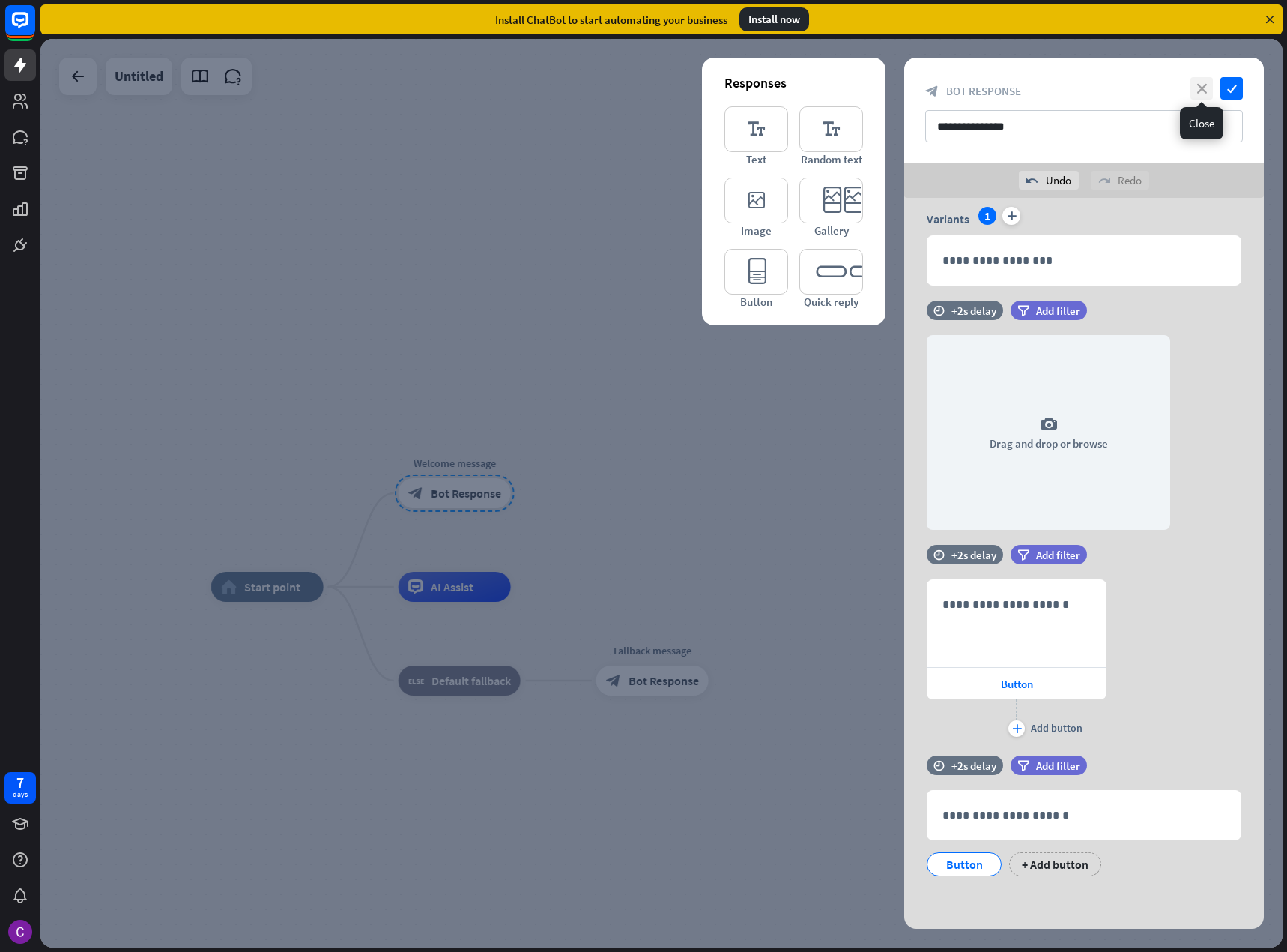
click at [1202, 94] on icon "close" at bounding box center [1201, 88] width 22 height 22
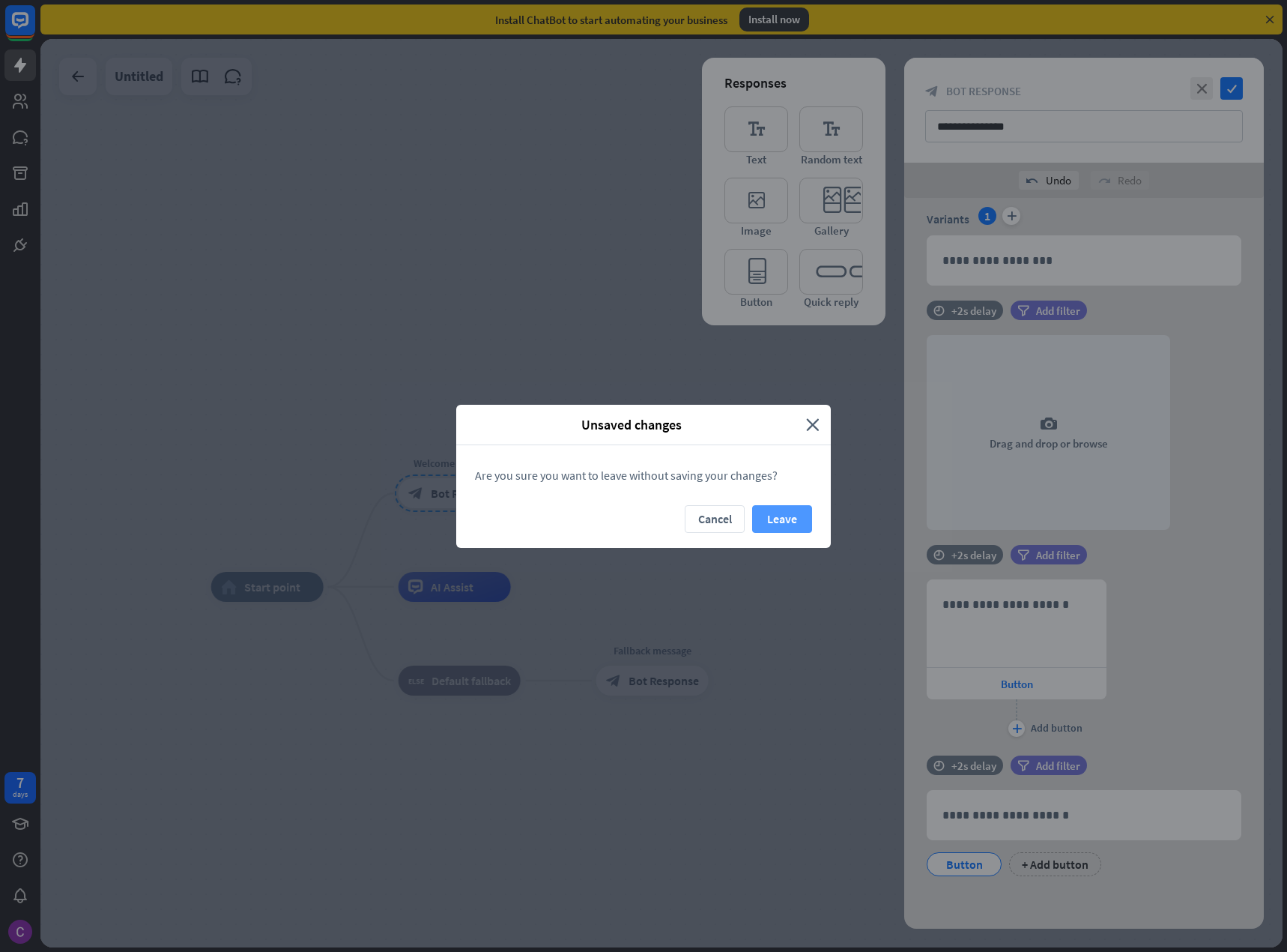
click at [791, 517] on button "Leave" at bounding box center [782, 519] width 60 height 27
